Goal: Find specific page/section: Find specific page/section

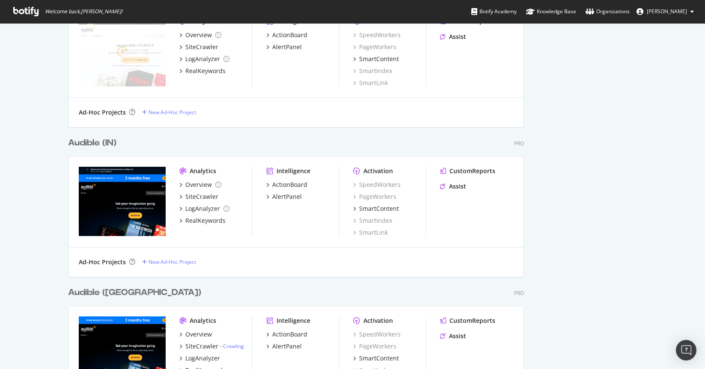
scroll to position [1370, 0]
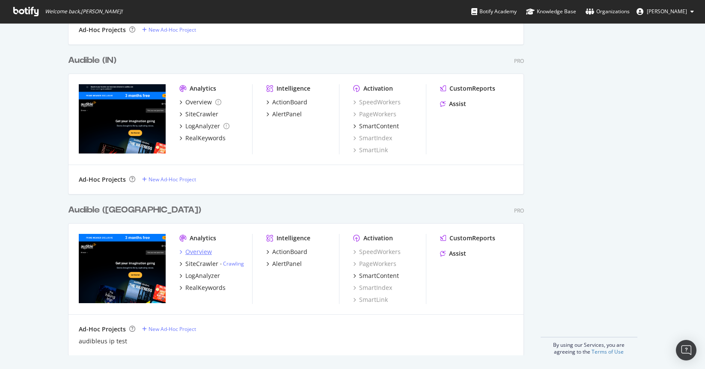
click at [195, 254] on div "Overview" at bounding box center [198, 252] width 27 height 9
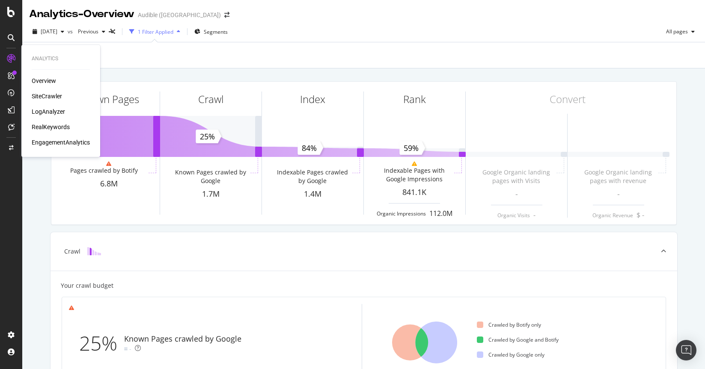
click at [43, 83] on div "Overview" at bounding box center [44, 81] width 24 height 9
